Goal: Task Accomplishment & Management: Manage account settings

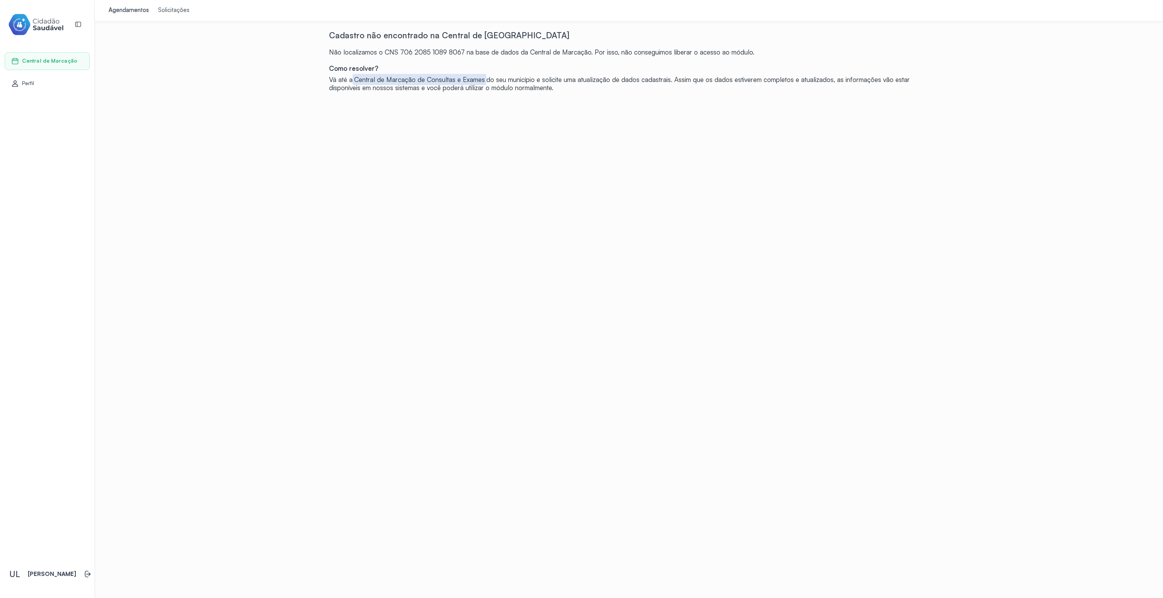
click at [176, 12] on div "Solicitações" at bounding box center [173, 11] width 31 height 8
click at [131, 13] on div "Agendamentos" at bounding box center [129, 11] width 40 height 8
click at [26, 76] on div "Perfil" at bounding box center [47, 84] width 85 height 18
click at [55, 61] on span "Central de Marcação" at bounding box center [48, 61] width 53 height 7
click at [54, 77] on div "Perfil" at bounding box center [47, 84] width 85 height 18
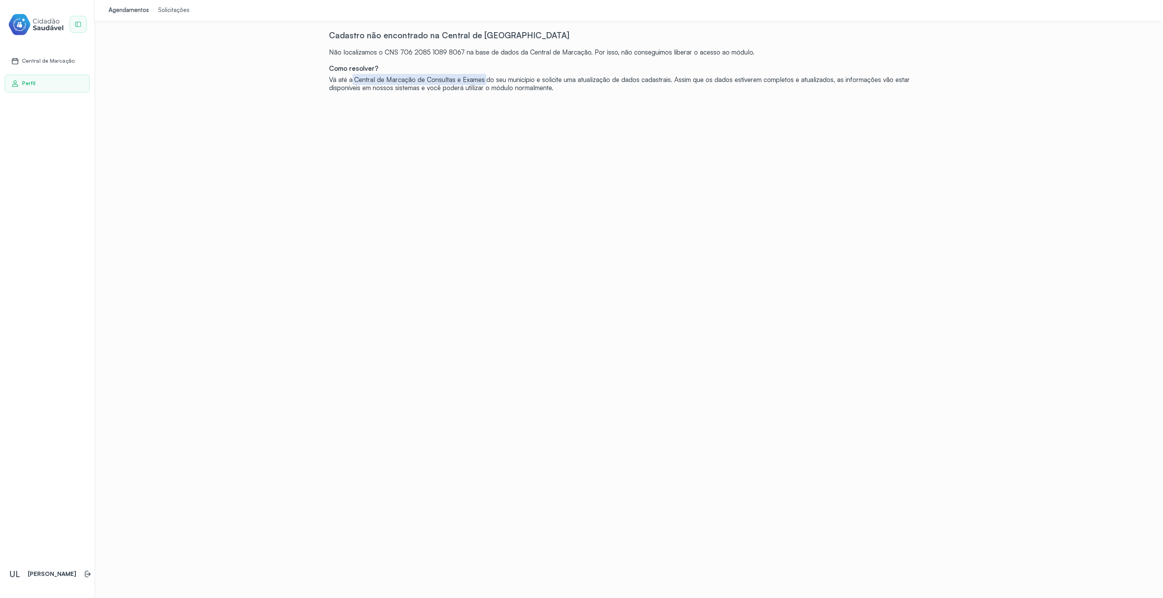
click at [77, 24] on icon at bounding box center [78, 24] width 7 height 7
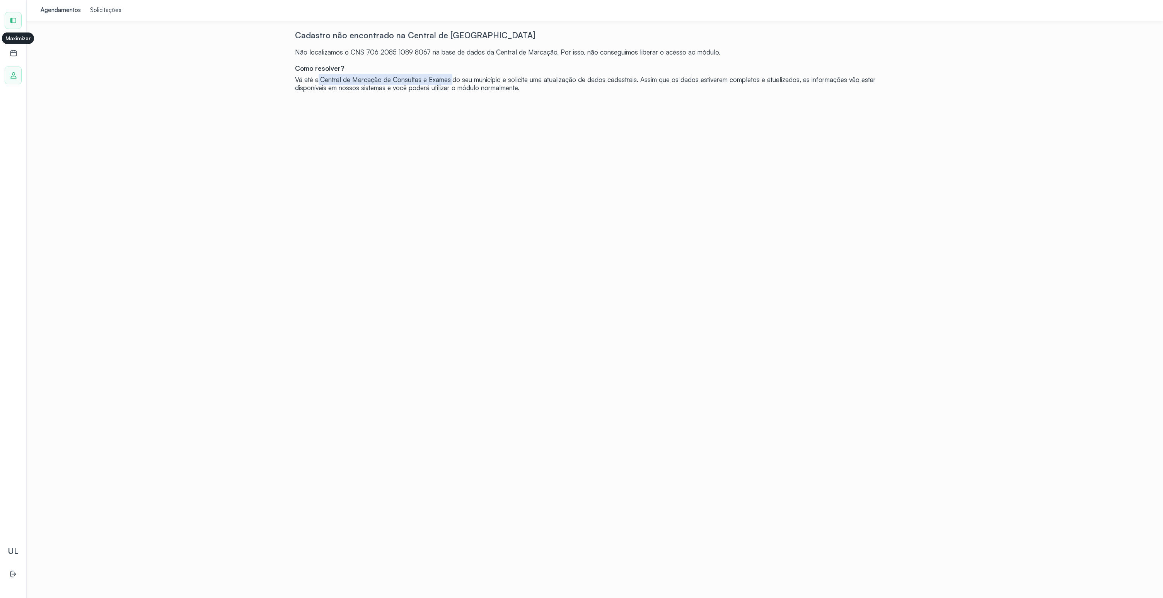
click at [13, 21] on icon at bounding box center [13, 20] width 7 height 7
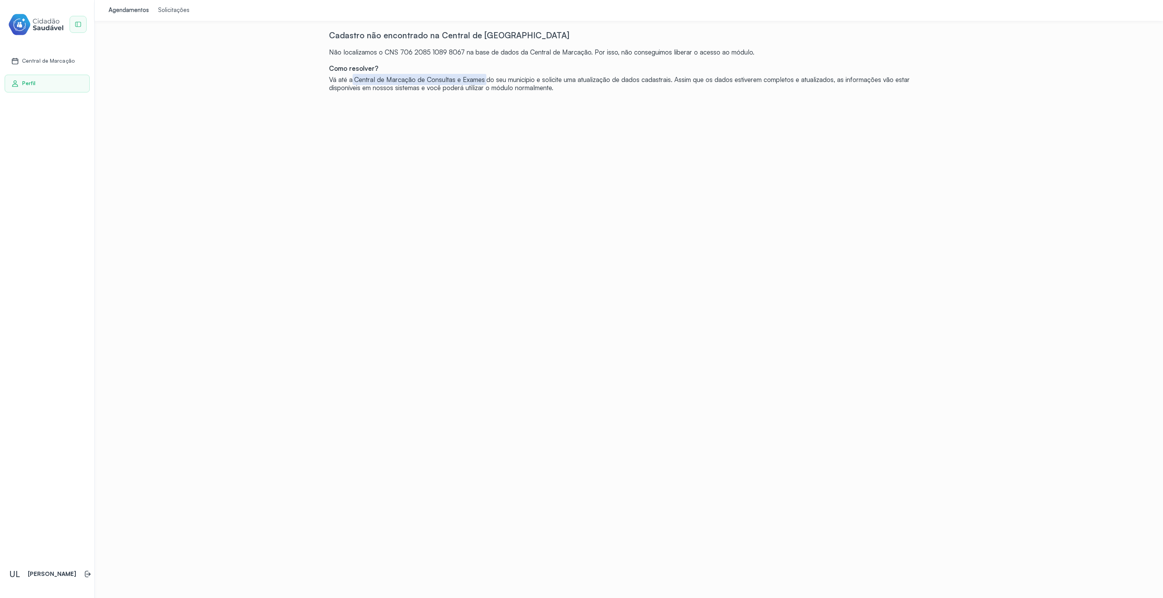
click at [54, 61] on span "Central de Marcação" at bounding box center [48, 61] width 53 height 7
click at [84, 572] on li at bounding box center [87, 573] width 17 height 17
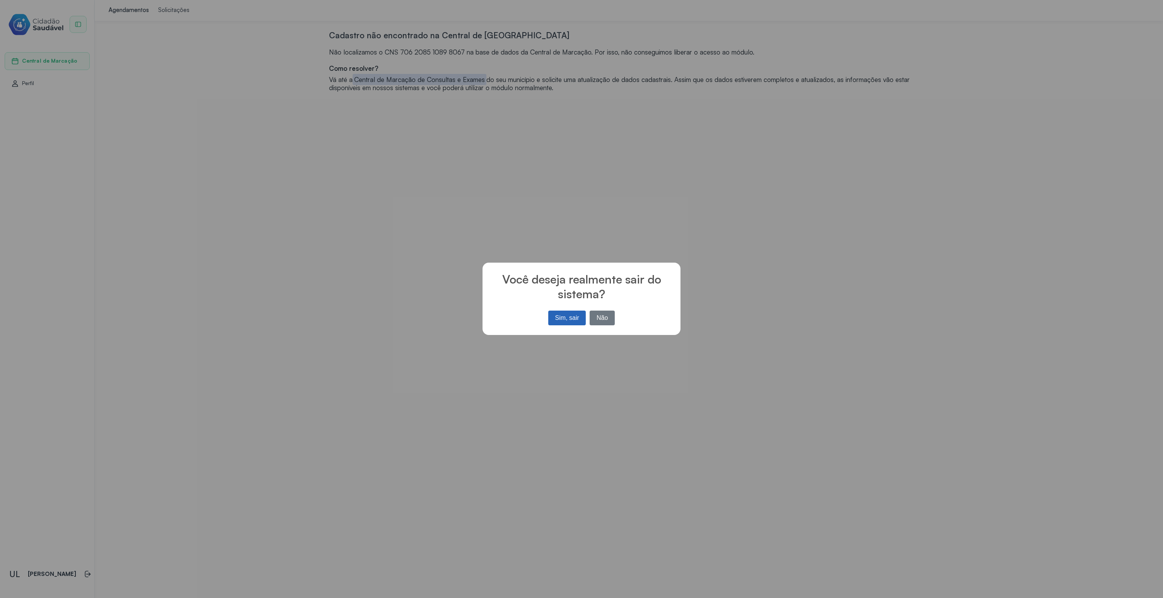
click at [572, 322] on button "Sim, sair" at bounding box center [566, 317] width 37 height 15
